Goal: Information Seeking & Learning: Compare options

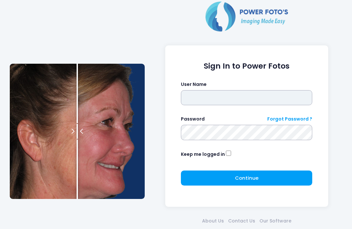
type input "**********"
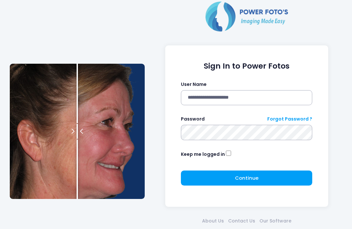
click button "submit" at bounding box center [0, 0] width 0 height 0
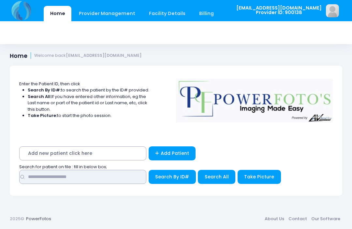
click at [99, 177] on input "text" at bounding box center [82, 177] width 127 height 14
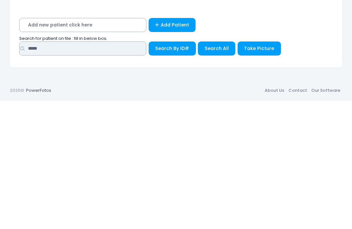
type input "****"
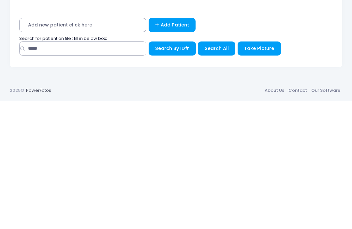
click at [213, 173] on span "Search All" at bounding box center [217, 176] width 24 height 7
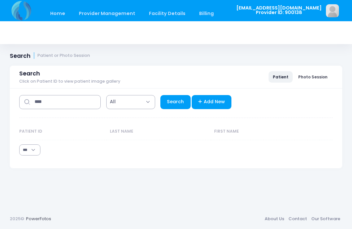
select select "***"
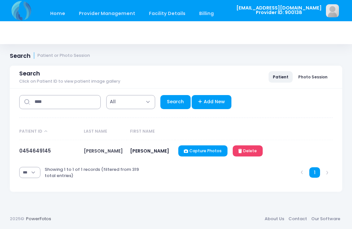
click at [36, 148] on link "0454649145" at bounding box center [35, 150] width 32 height 7
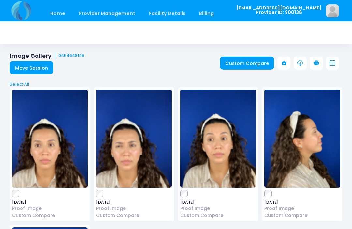
click at [245, 63] on link "Custom Compare" at bounding box center [247, 62] width 54 height 13
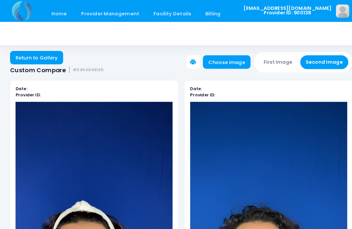
scroll to position [7, 0]
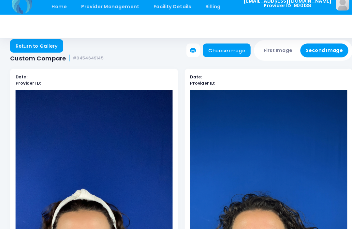
click at [274, 49] on button "First Image" at bounding box center [270, 55] width 39 height 13
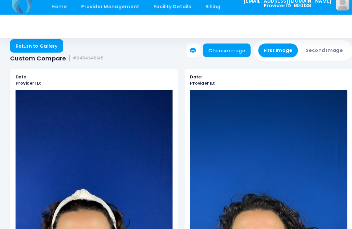
click at [222, 50] on link "Choose image" at bounding box center [220, 55] width 46 height 13
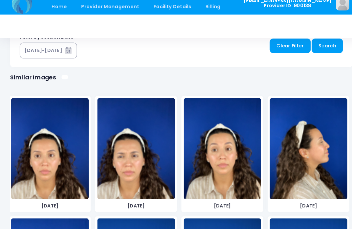
scroll to position [384, 0]
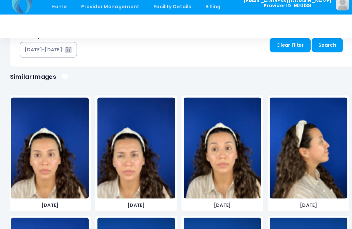
click at [142, 168] on img at bounding box center [132, 150] width 75 height 98
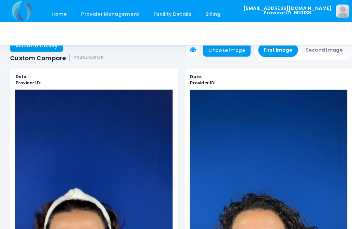
scroll to position [8, 0]
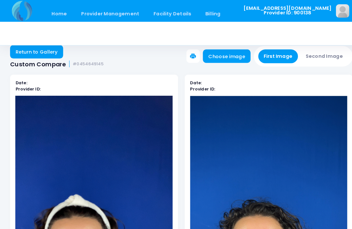
click at [315, 55] on button "Second Image" at bounding box center [315, 54] width 47 height 13
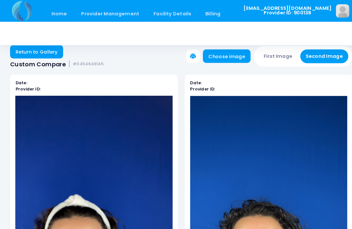
click at [220, 54] on link "Choose image" at bounding box center [220, 54] width 46 height 13
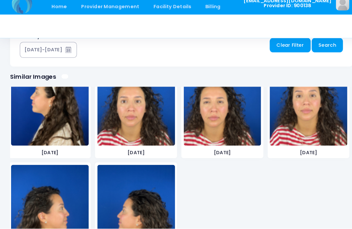
scroll to position [167, 0]
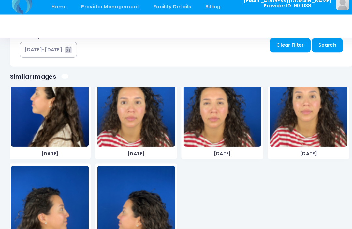
click at [216, 123] on img at bounding box center [215, 100] width 75 height 98
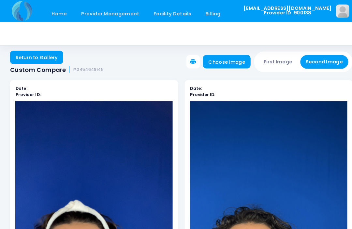
scroll to position [7, 0]
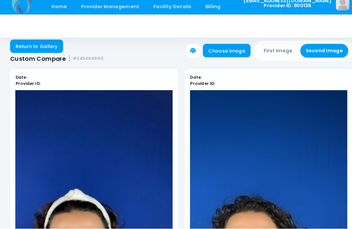
click at [276, 50] on button "First Image" at bounding box center [270, 56] width 39 height 13
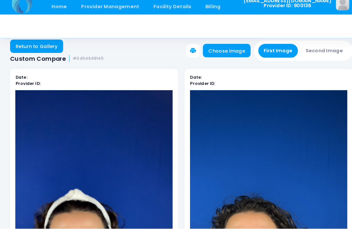
click at [225, 50] on link "Choose image" at bounding box center [220, 56] width 46 height 13
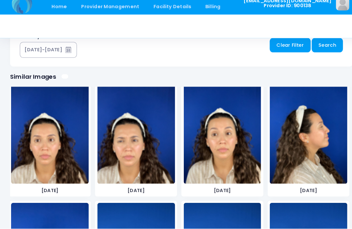
scroll to position [8, 0]
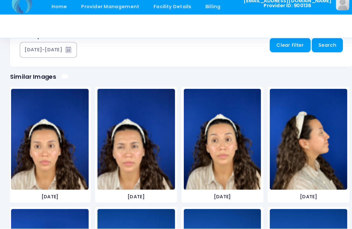
click at [221, 148] on img at bounding box center [215, 142] width 75 height 98
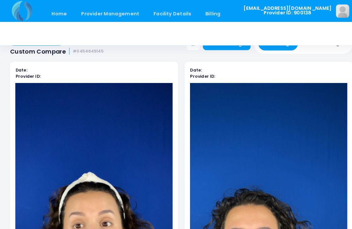
scroll to position [0, 0]
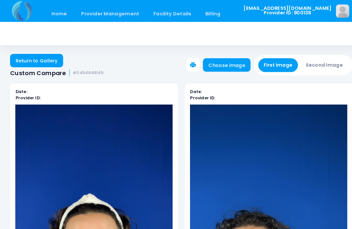
click at [308, 66] on button "Second Image" at bounding box center [315, 62] width 47 height 13
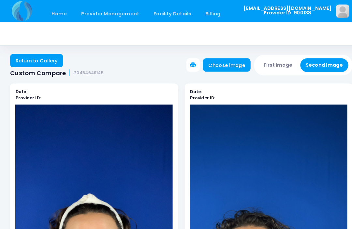
click at [216, 67] on link "Choose image" at bounding box center [220, 62] width 46 height 13
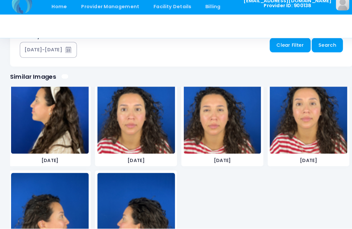
scroll to position [160, 0]
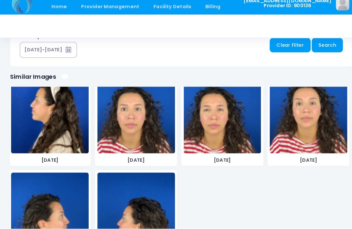
click at [302, 124] on img at bounding box center [299, 107] width 75 height 98
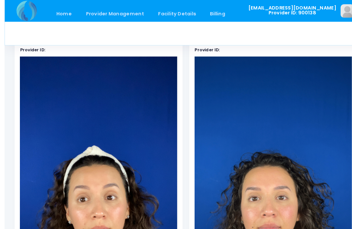
scroll to position [0, 0]
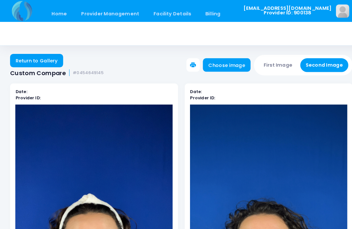
click at [273, 58] on button "First Image" at bounding box center [270, 62] width 39 height 13
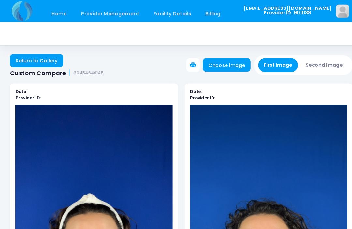
click at [221, 65] on link "Choose image" at bounding box center [220, 62] width 46 height 13
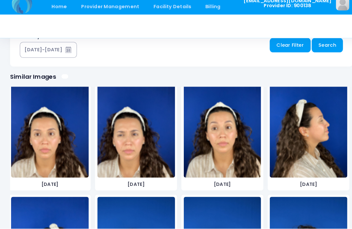
scroll to position [3, 0]
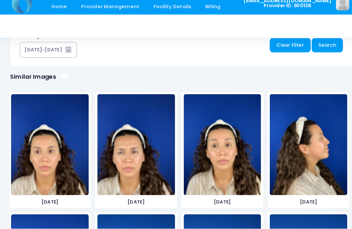
click at [287, 153] on img at bounding box center [299, 147] width 75 height 98
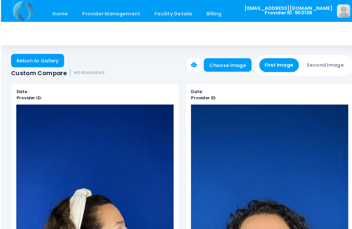
scroll to position [0, 0]
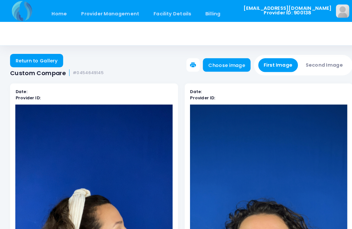
click at [315, 60] on button "Second Image" at bounding box center [315, 62] width 47 height 13
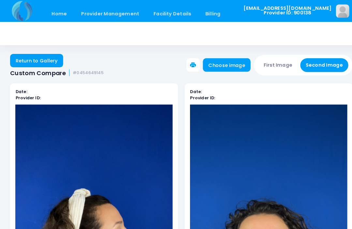
click at [215, 64] on link "Choose image" at bounding box center [220, 62] width 46 height 13
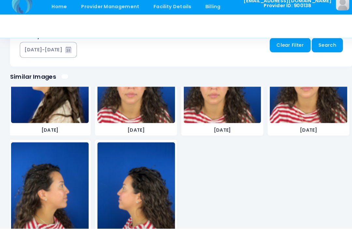
scroll to position [189, 0]
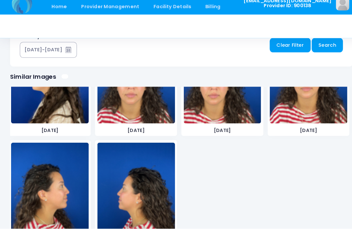
click at [53, 183] on img at bounding box center [48, 194] width 75 height 98
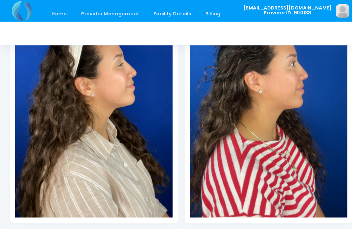
scroll to position [163, 0]
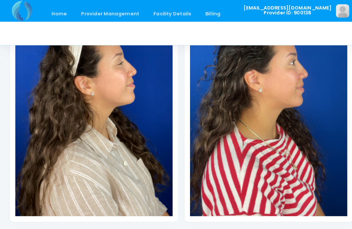
click at [154, 228] on icon at bounding box center [152, 232] width 6 height 6
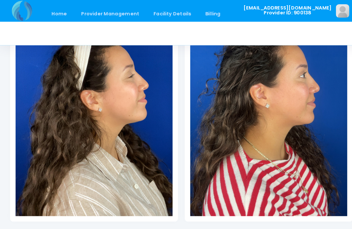
click at [154, 228] on icon at bounding box center [152, 232] width 6 height 6
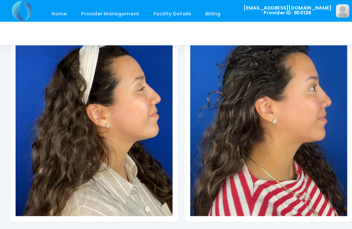
click at [148, 228] on link at bounding box center [151, 232] width 13 height 13
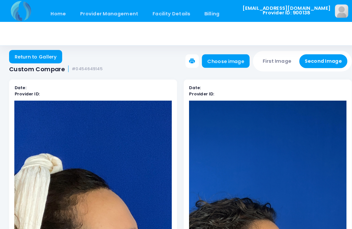
scroll to position [4, 0]
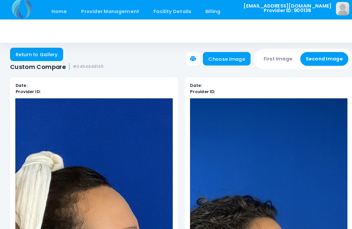
click at [265, 56] on button "First Image" at bounding box center [270, 59] width 39 height 13
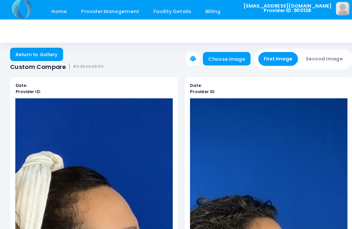
click at [234, 57] on link "Choose image" at bounding box center [220, 59] width 46 height 13
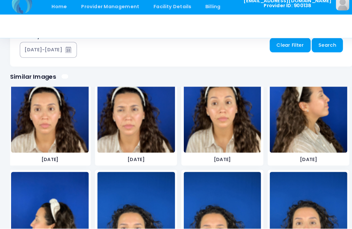
scroll to position [45, 0]
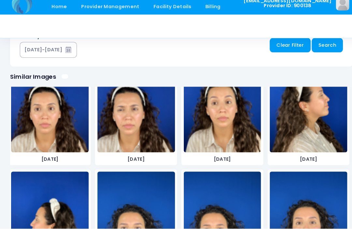
click at [48, 196] on img at bounding box center [48, 222] width 75 height 98
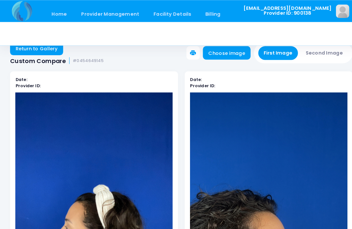
scroll to position [11, 0]
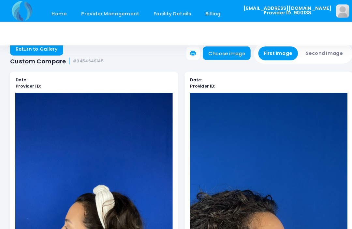
click at [315, 52] on button "Second Image" at bounding box center [315, 51] width 47 height 13
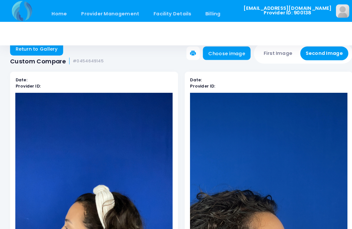
click at [226, 49] on link "Choose image" at bounding box center [220, 51] width 46 height 13
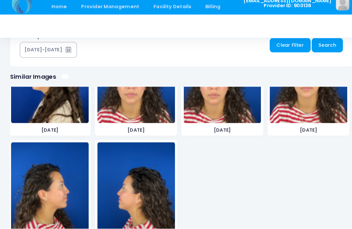
scroll to position [189, 0]
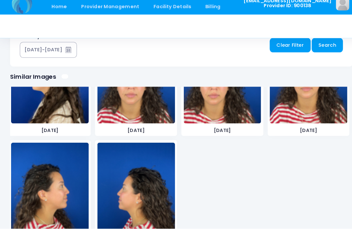
click at [136, 188] on img at bounding box center [132, 194] width 75 height 98
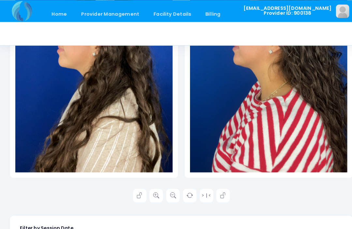
scroll to position [205, 0]
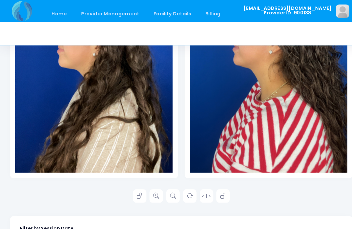
click at [149, 190] on icon at bounding box center [152, 190] width 6 height 6
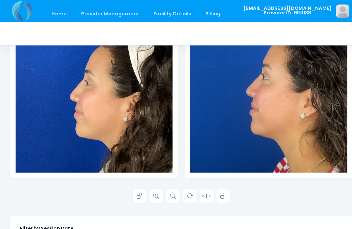
click at [152, 190] on icon at bounding box center [152, 190] width 6 height 6
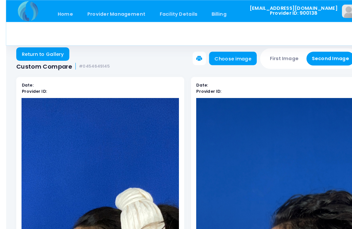
scroll to position [0, 0]
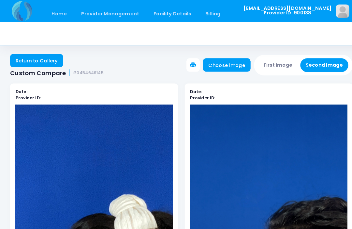
click at [273, 65] on button "First Image" at bounding box center [270, 62] width 39 height 13
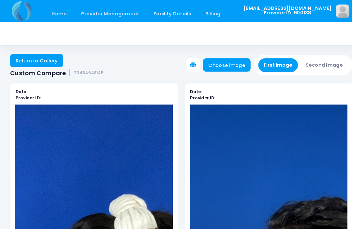
click at [226, 67] on link "Choose image" at bounding box center [220, 62] width 46 height 13
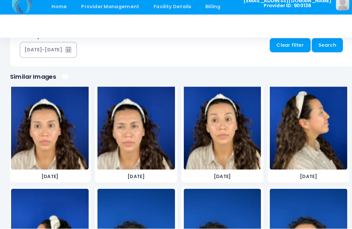
scroll to position [37, 0]
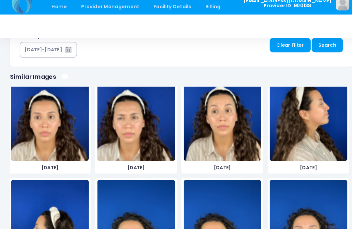
click at [310, 122] on img at bounding box center [299, 114] width 75 height 98
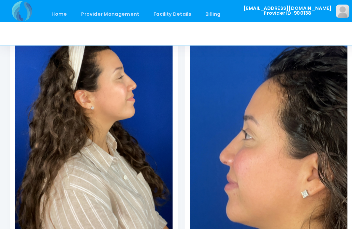
scroll to position [149, 0]
